Goal: Information Seeking & Learning: Learn about a topic

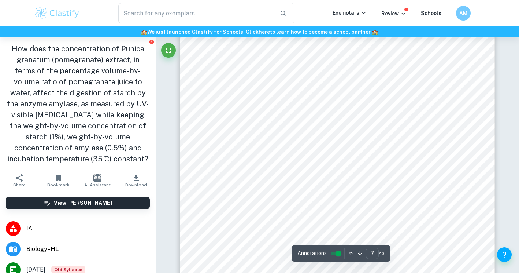
scroll to position [2581, 0]
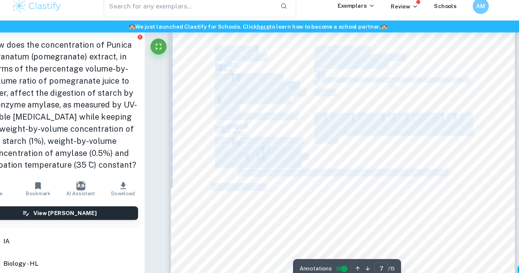
drag, startPoint x: 220, startPoint y: 52, endPoint x: 321, endPoint y: 148, distance: 139.5
click at [321, 148] on div "Page 7 of 13 Although the spectrophotometer had an instrumental uncertainty of …" at bounding box center [337, 184] width 315 height 408
click at [205, 139] on div "Page 7 of 13 Although the spectrophotometer had an instrumental uncertainty of …" at bounding box center [337, 184] width 315 height 408
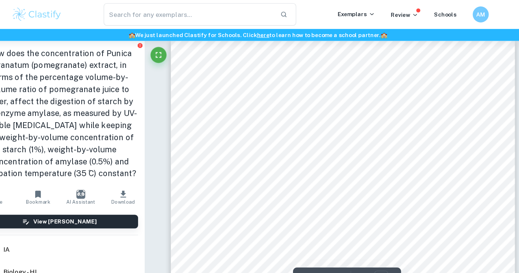
scroll to position [2526, 0]
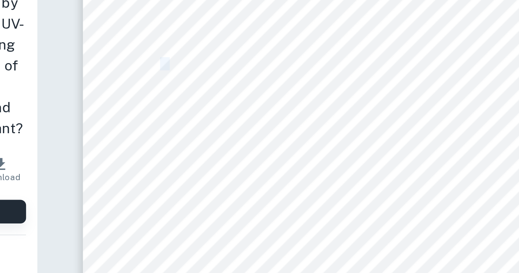
click at [225, 124] on div "Page 7 of 13 Although the spectrophotometer had an instrumental uncertainty of …" at bounding box center [337, 239] width 315 height 408
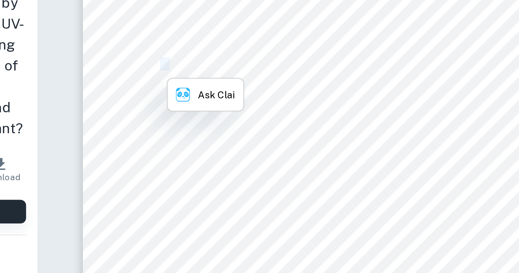
copy span "#"
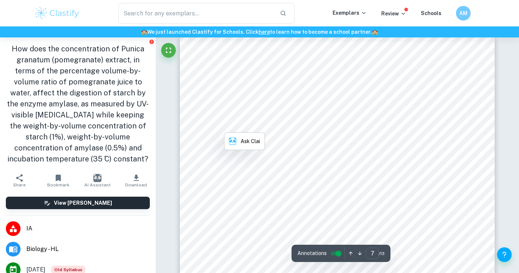
click at [316, 59] on div "Page 7 of 13 Although the spectrophotometer had an instrumental uncertainty of …" at bounding box center [337, 239] width 315 height 408
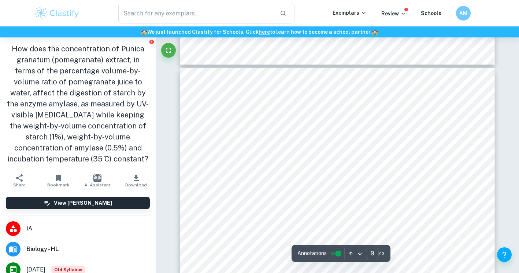
scroll to position [3330, 0]
